Goal: Use online tool/utility: Utilize a website feature to perform a specific function

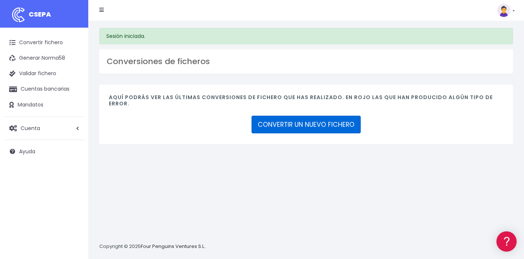
click at [304, 120] on link "CONVERTIR UN NUEVO FICHERO" at bounding box center [306, 125] width 109 height 18
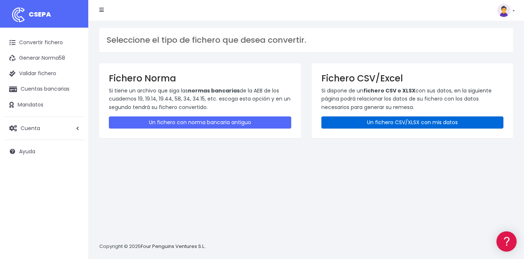
click at [383, 124] on link "Un fichero CSV/XLSX con mis datos" at bounding box center [413, 122] width 182 height 12
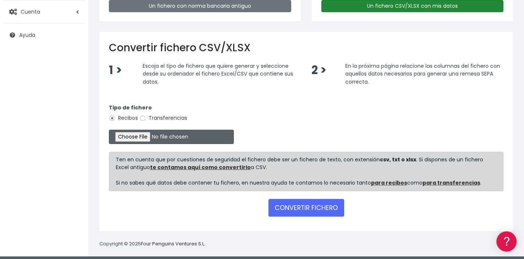
scroll to position [121, 0]
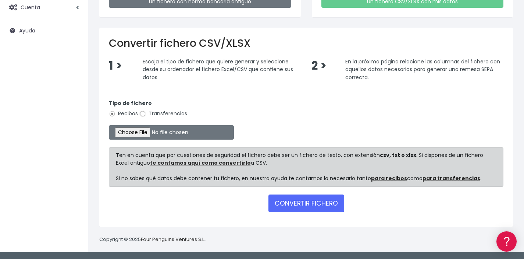
click at [140, 114] on input "Transferencias" at bounding box center [142, 113] width 7 height 7
radio input "true"
click at [143, 132] on input "file" at bounding box center [171, 132] width 125 height 14
type input "C:\fakepath\250926 REMESA PREV 4.xlsx"
click at [301, 203] on button "CONVERTIR FICHERO" at bounding box center [307, 203] width 76 height 18
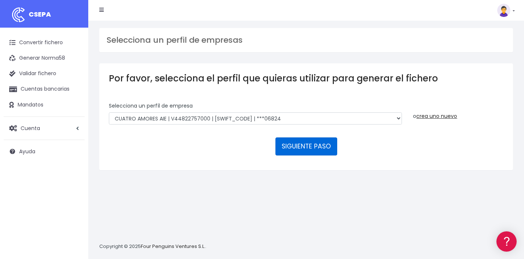
click at [320, 142] on button "SIGUIENTE PASO" at bounding box center [307, 146] width 62 height 18
